Goal: Check status: Check status

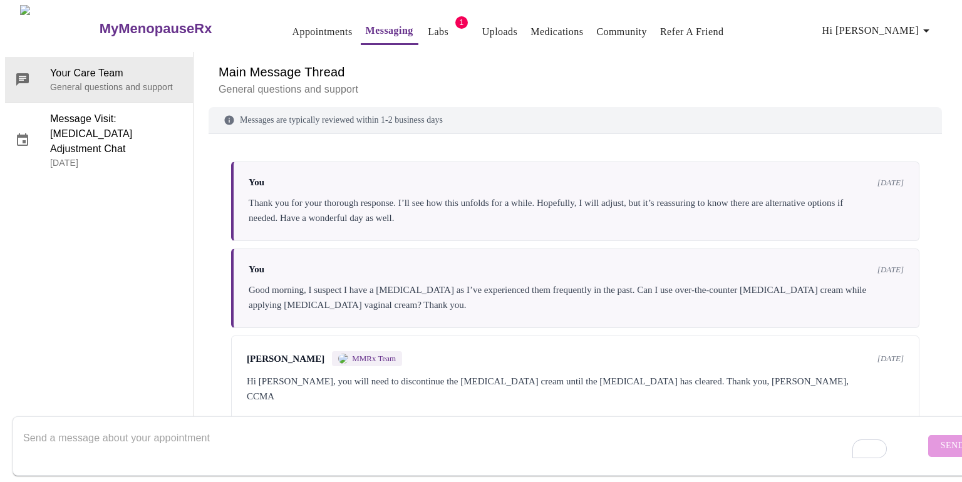
scroll to position [4384, 0]
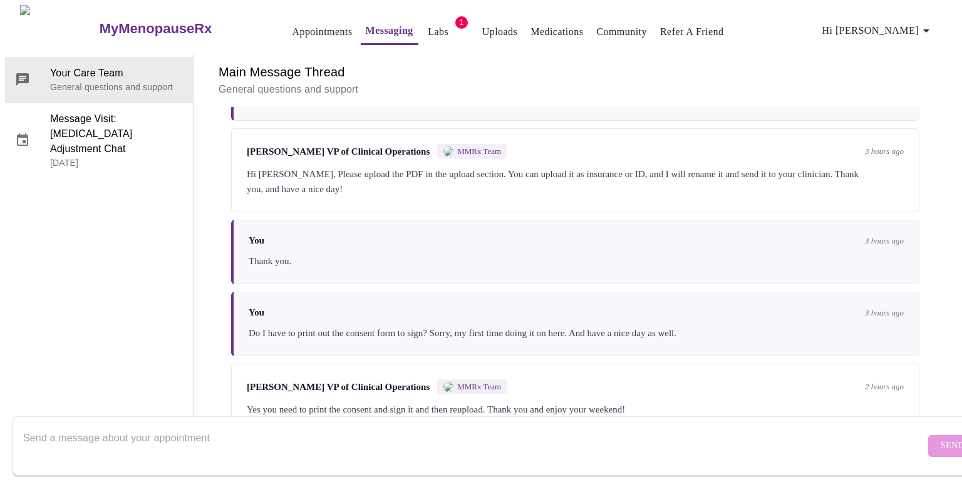
scroll to position [4384, 0]
click at [414, 440] on textarea "Send a message about your appointment" at bounding box center [474, 446] width 902 height 40
type textarea "Thank you."
click at [941, 439] on span "Send" at bounding box center [953, 447] width 24 height 16
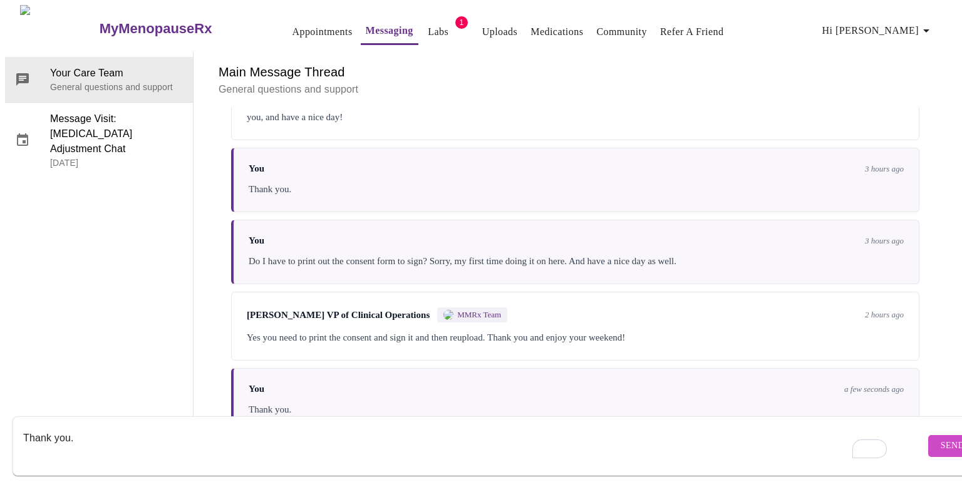
scroll to position [0, 0]
click at [292, 23] on link "Appointments" at bounding box center [322, 32] width 60 height 18
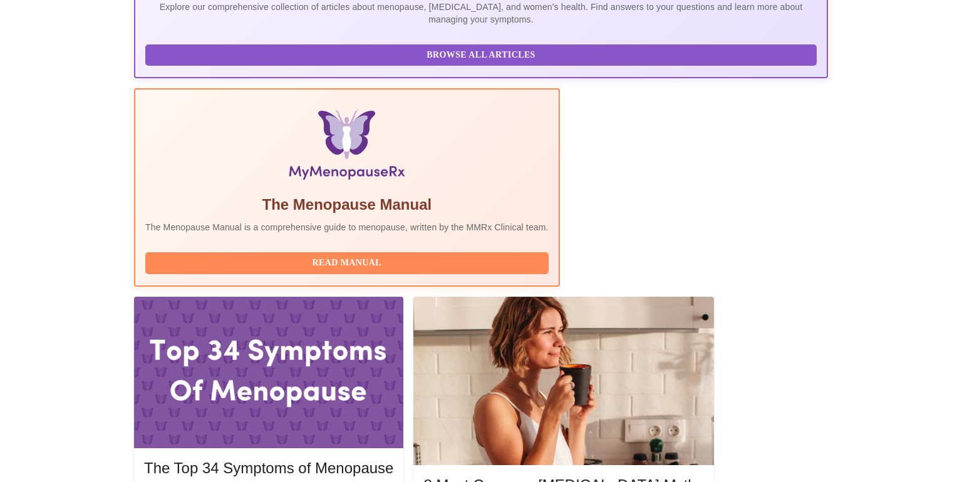
scroll to position [391, 0]
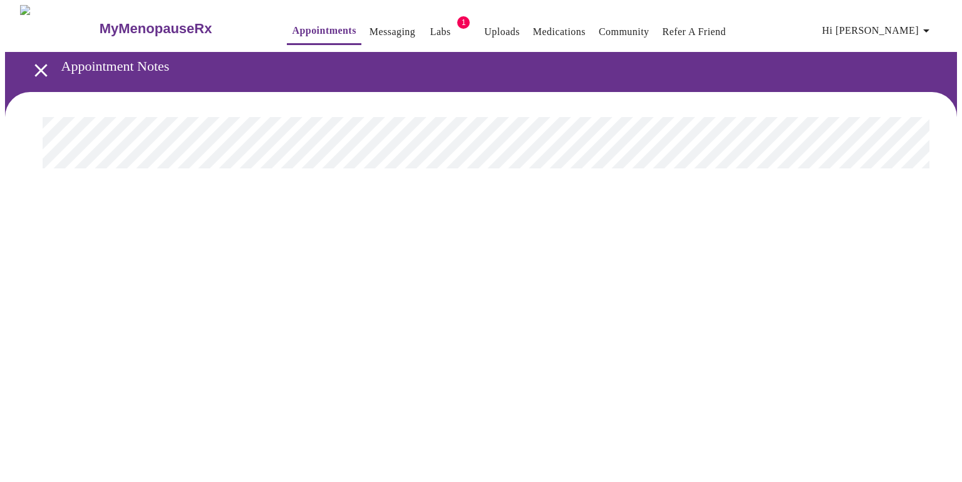
click at [34, 65] on icon "open drawer" at bounding box center [40, 70] width 13 height 13
